Goal: Check status: Check status

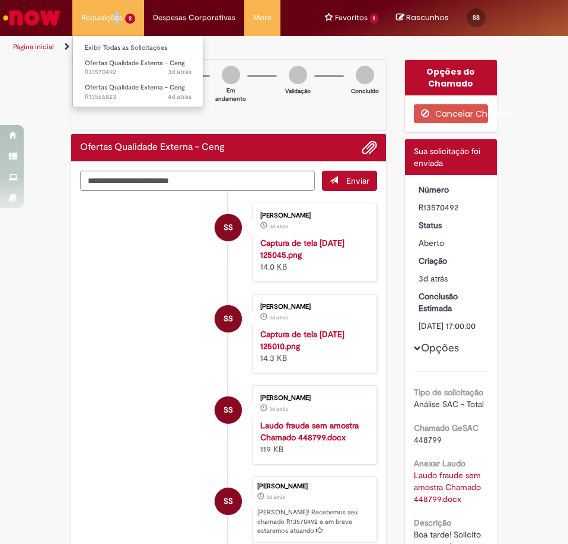
click at [116, 17] on li "Requisições 2 Exibir Todas as Solicitações Ofertas Qualidade Externa - Ceng 3d …" at bounding box center [108, 18] width 72 height 36
click at [111, 81] on li "Ofertas Qualidade Externa - Ceng 4d atrás 4 dias atrás R13566823" at bounding box center [138, 91] width 130 height 24
click at [115, 96] on span "4d atrás 4 dias atrás R13566823" at bounding box center [138, 96] width 107 height 9
